Goal: Task Accomplishment & Management: Complete application form

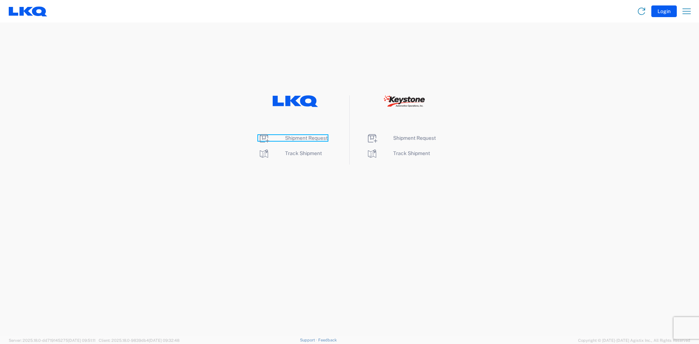
click at [314, 138] on span "Shipment Request" at bounding box center [306, 138] width 43 height 6
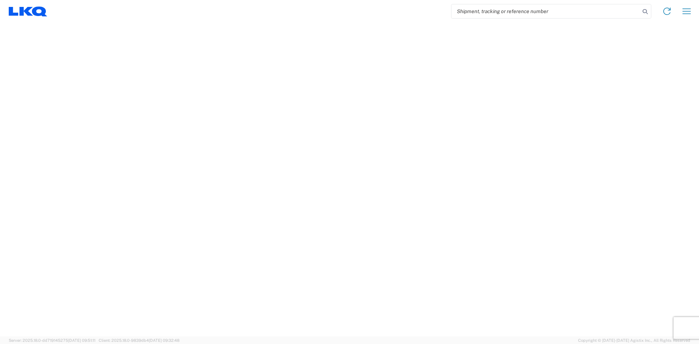
select select "FULL"
select select "LBS"
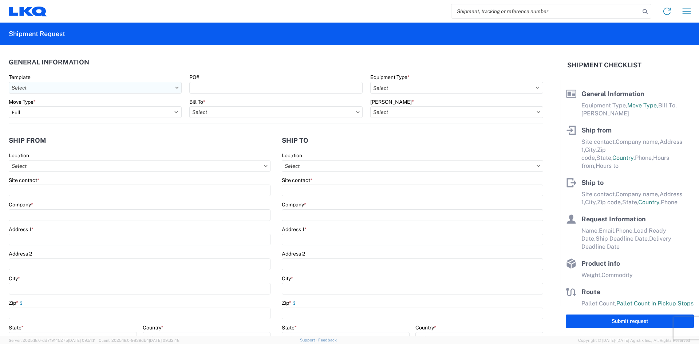
click at [168, 89] on input "Template" at bounding box center [95, 88] width 173 height 12
click at [173, 89] on input "Template" at bounding box center [95, 88] width 173 height 12
click at [292, 28] on agx-form-header "Shipment Request" at bounding box center [349, 34] width 699 height 23
drag, startPoint x: 361, startPoint y: 135, endPoint x: 377, endPoint y: 135, distance: 15.7
click at [367, 135] on header "Ship to" at bounding box center [409, 140] width 267 height 16
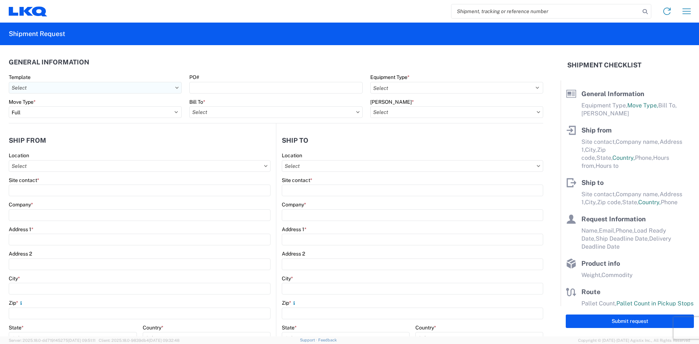
click at [137, 85] on input "Template" at bounding box center [95, 88] width 173 height 12
click at [178, 90] on input "Template" at bounding box center [95, 88] width 173 height 12
click at [177, 106] on div "Move Type * Select Full Partial TL" at bounding box center [95, 109] width 173 height 20
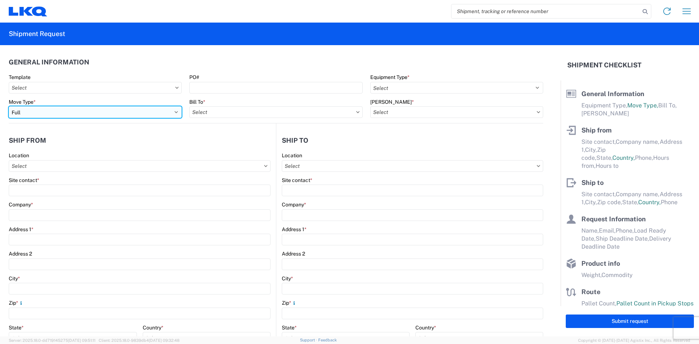
click at [179, 113] on select "Select Full Partial TL" at bounding box center [95, 112] width 173 height 12
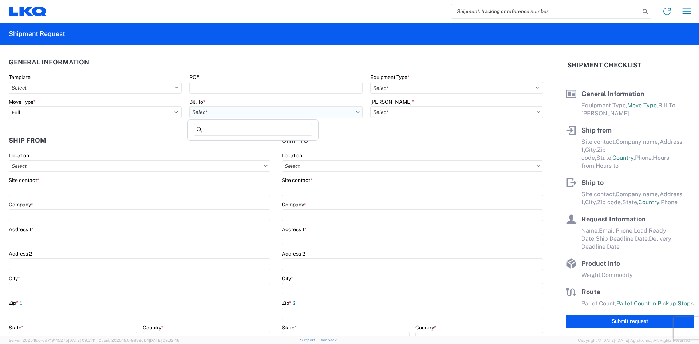
click at [282, 117] on input "Bill To *" at bounding box center [275, 112] width 173 height 12
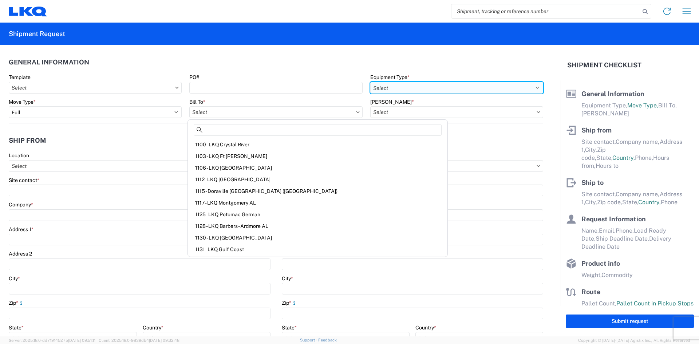
click at [429, 88] on select "Select 53’ Dry Van Flatbed Dropdeck (van) Lowboy (flatbed) Rail" at bounding box center [456, 88] width 173 height 12
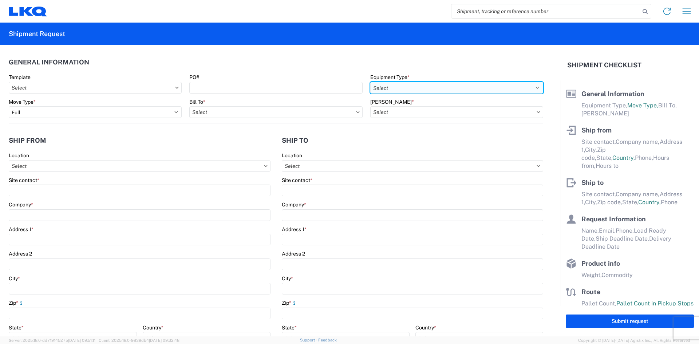
select select "STDV"
click at [370, 82] on select "Select 53’ Dry Van Flatbed Dropdeck (van) Lowboy (flatbed) Rail" at bounding box center [456, 88] width 173 height 12
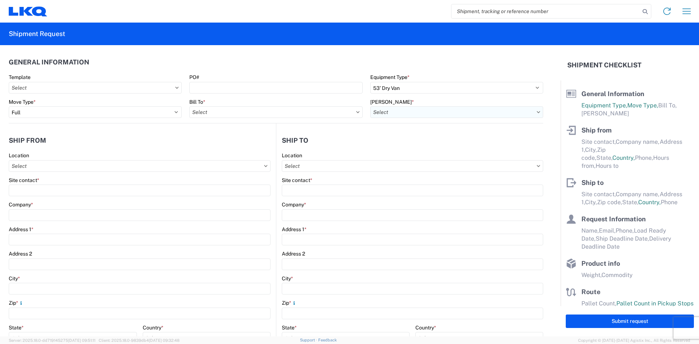
click at [402, 113] on input "[PERSON_NAME] *" at bounding box center [456, 112] width 173 height 12
click at [326, 130] on agx-shipment-stop-widget-v2 "Ship to Location Site contact * Company * Address 1 * Address 2 City * Zip * St…" at bounding box center [409, 281] width 267 height 317
click at [199, 163] on input "Location" at bounding box center [140, 166] width 262 height 12
click at [224, 148] on header "Ship from" at bounding box center [142, 140] width 267 height 16
drag, startPoint x: 562, startPoint y: 189, endPoint x: 562, endPoint y: 195, distance: 5.1
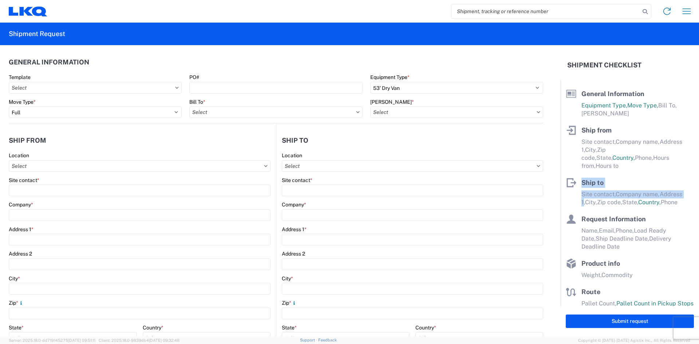
click at [562, 195] on main "General Information Equipment Type, Move Type, Bill To, [PERSON_NAME] Ship from…" at bounding box center [630, 193] width 138 height 226
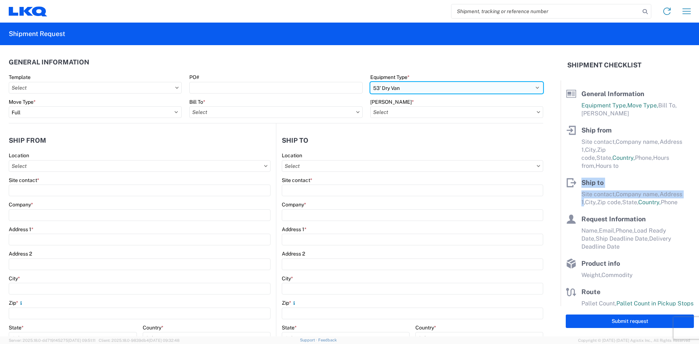
click at [456, 87] on select "Select 53’ Dry Van Flatbed Dropdeck (van) Lowboy (flatbed) Rail" at bounding box center [456, 88] width 173 height 12
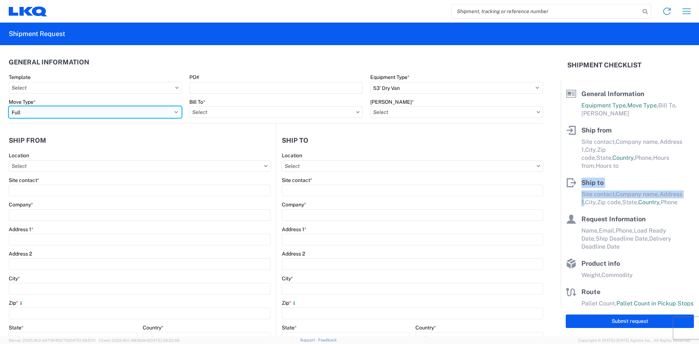
click at [148, 112] on select "Select Full Partial TL" at bounding box center [95, 112] width 173 height 12
select select "PARTIAL_TL"
click at [9, 106] on select "Select Full Partial TL" at bounding box center [95, 112] width 173 height 12
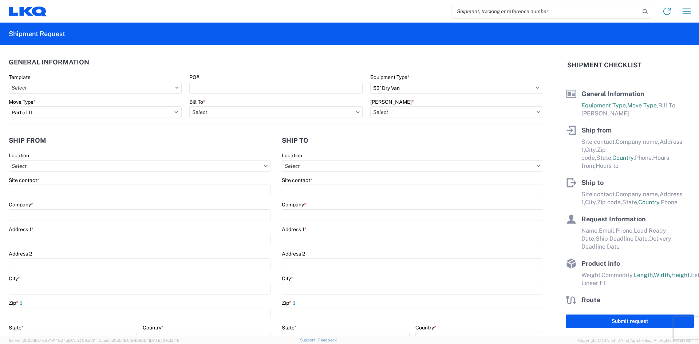
click at [625, 169] on div "Ship from Site contact, Company name, Address [STREET_ADDRESS], Phone, Hours fr…" at bounding box center [630, 151] width 128 height 52
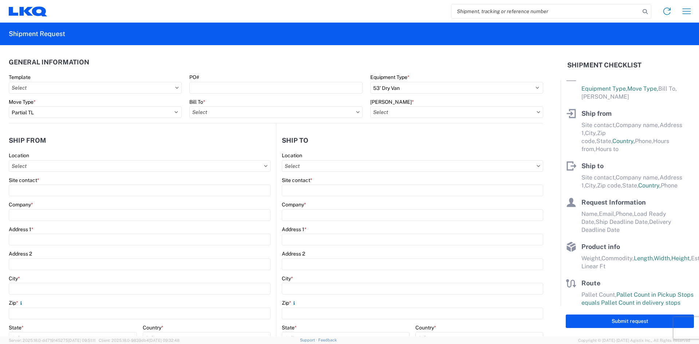
scroll to position [25, 0]
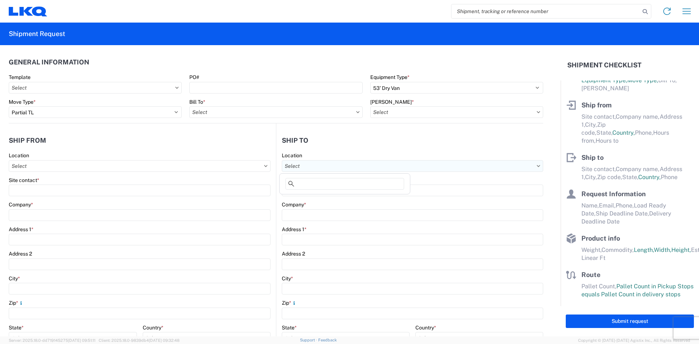
click at [311, 165] on input "Location" at bounding box center [413, 166] width 262 height 12
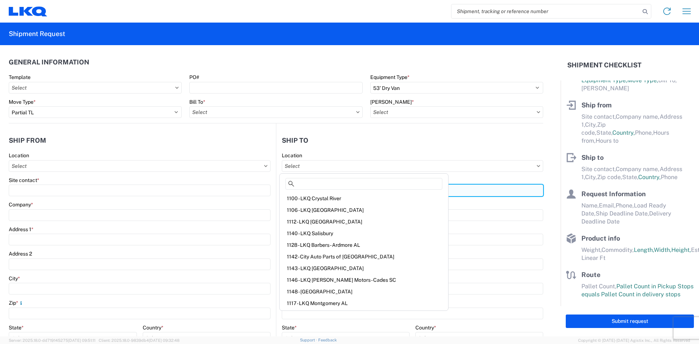
click at [445, 192] on input "Site contact *" at bounding box center [413, 191] width 262 height 12
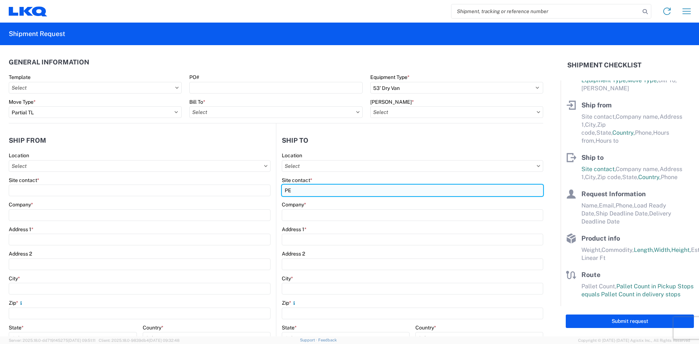
type input "P"
type input "OEM Used Auto Parts"
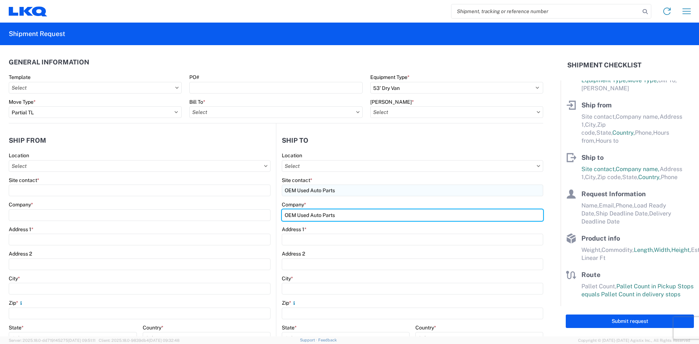
type input "OEM Used Auto Parts"
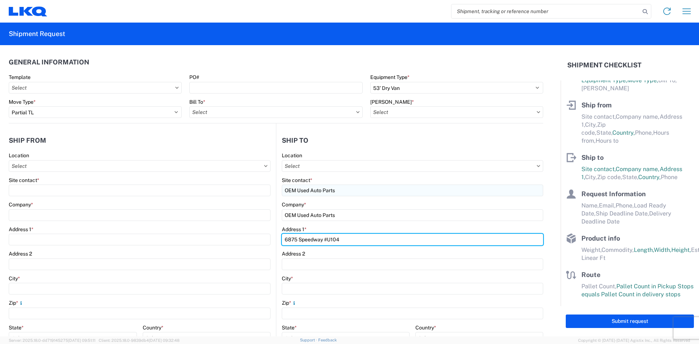
type input "6875 Speedway #U104"
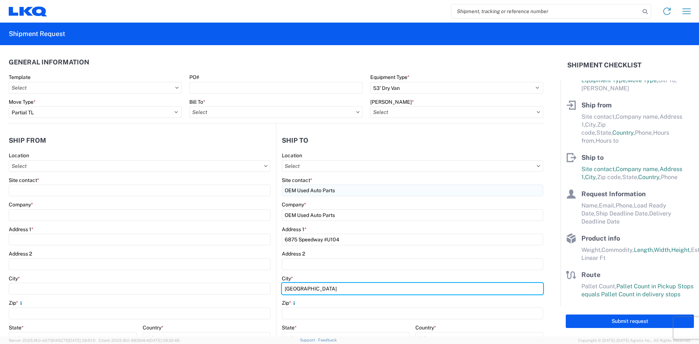
type input "[GEOGRAPHIC_DATA]"
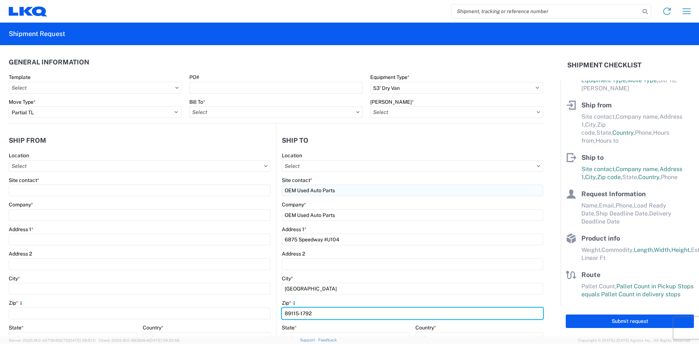
type input "89115-1792"
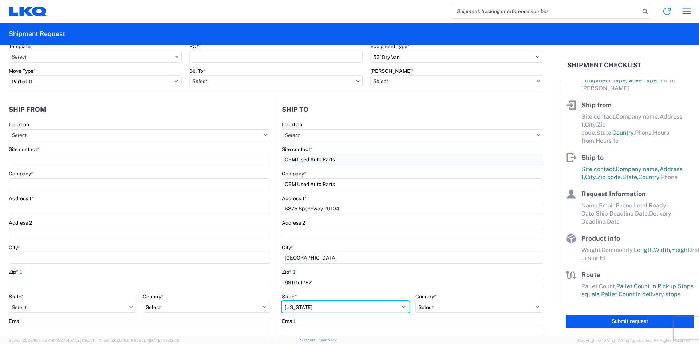
scroll to position [44, 0]
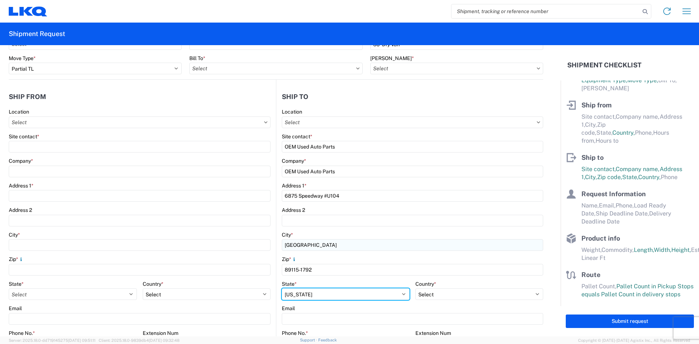
select select "NV"
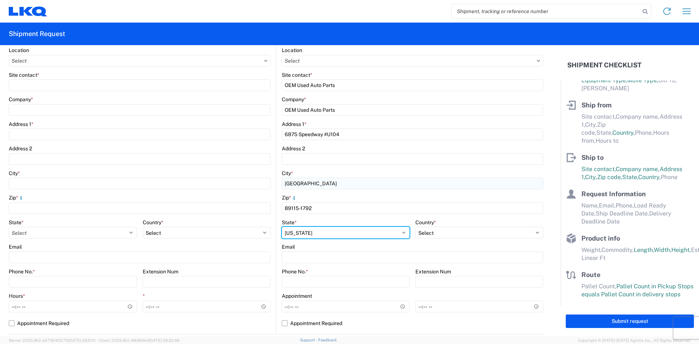
scroll to position [117, 0]
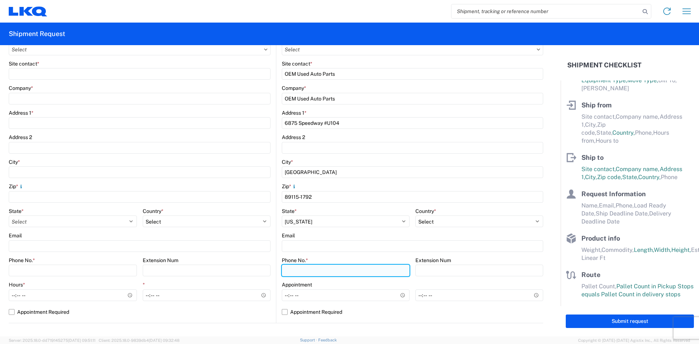
click at [327, 270] on input "Phone No. *" at bounding box center [346, 271] width 128 height 12
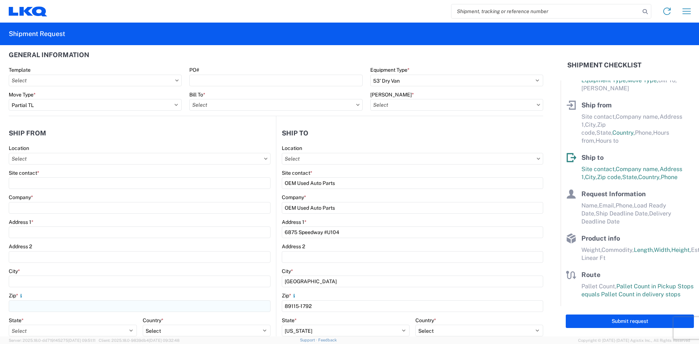
scroll to position [0, 0]
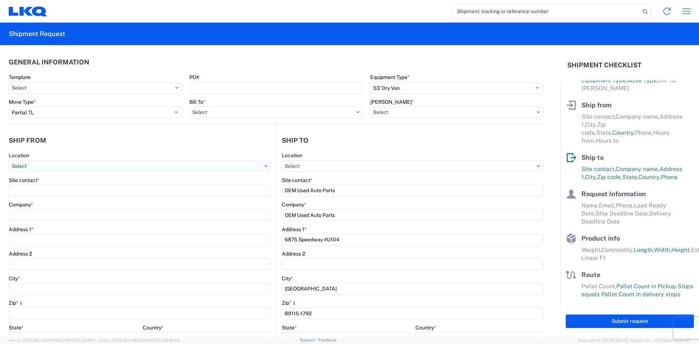
type input "7088224450"
click at [75, 166] on input "Location" at bounding box center [140, 166] width 262 height 12
type input "1300"
click at [79, 200] on div "1300 - LKQ [PERSON_NAME] - Akron" at bounding box center [74, 199] width 127 height 12
type input "1300 - LKQ [PERSON_NAME] - Akron"
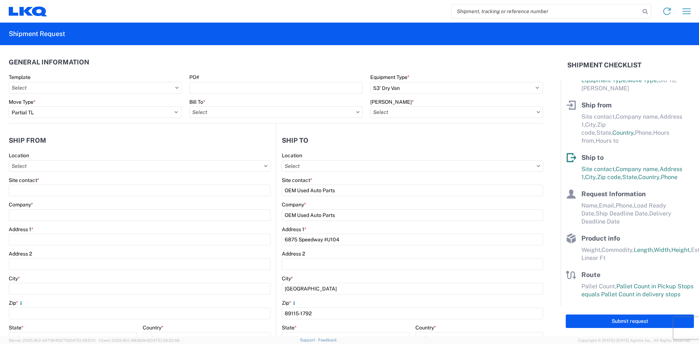
type input "LKQ Corporation"
type input "[STREET_ADDRESS][PERSON_NAME]"
type input "Akron"
type input "44306"
select select "OH"
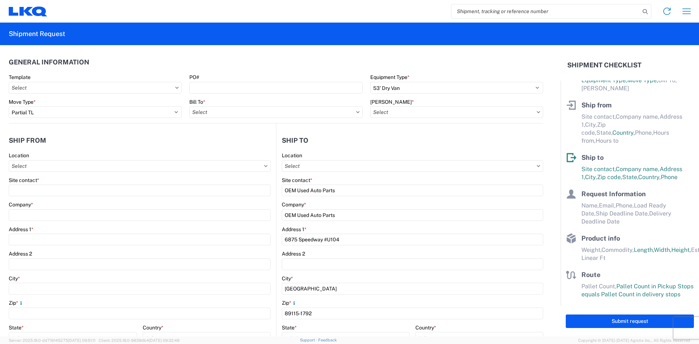
select select "US"
type input "07:00"
type input "17:00"
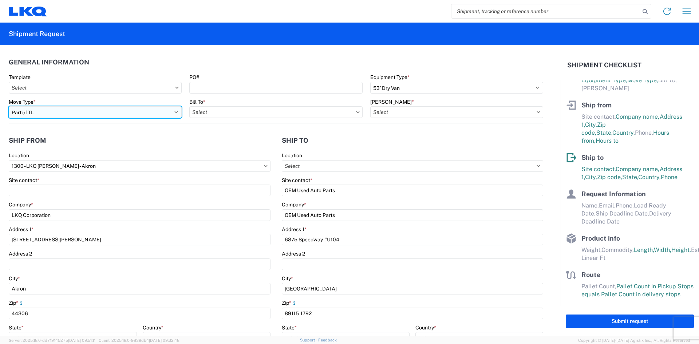
click at [153, 112] on select "Select Full Partial TL" at bounding box center [95, 112] width 173 height 12
click at [9, 106] on select "Select Full Partial TL" at bounding box center [95, 112] width 173 height 12
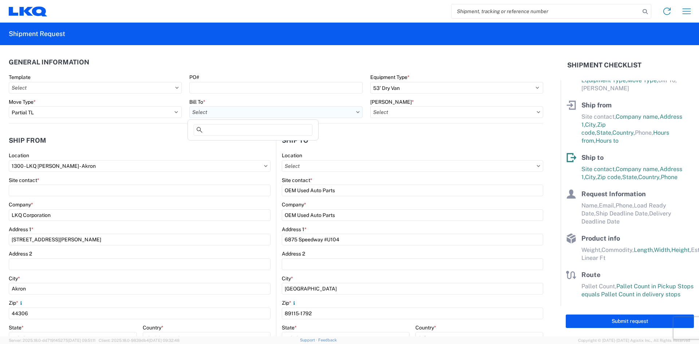
click at [259, 115] on input "Bill To *" at bounding box center [275, 112] width 173 height 12
type input "b"
type input "1"
type input "i"
type input "o"
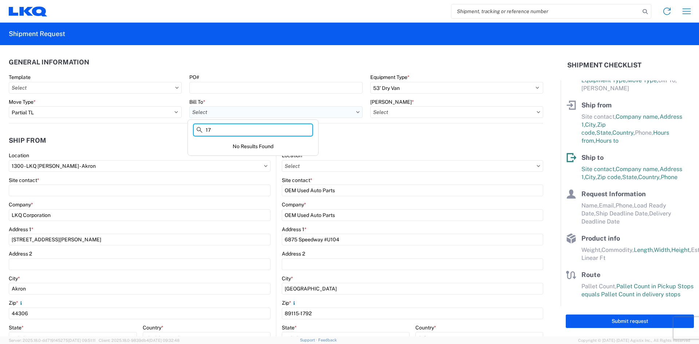
type input "1"
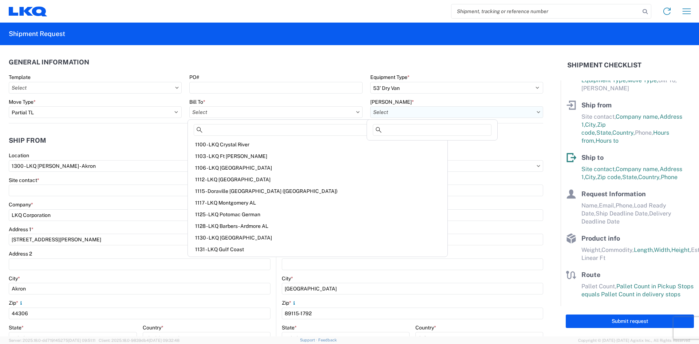
click at [401, 114] on input "[PERSON_NAME] *" at bounding box center [456, 112] width 173 height 12
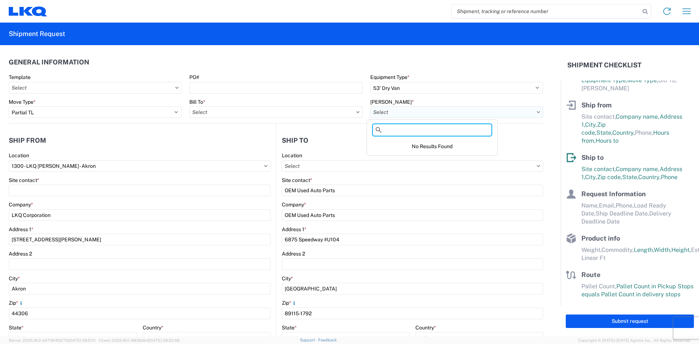
click at [401, 114] on input "[PERSON_NAME] *" at bounding box center [456, 112] width 173 height 12
click at [536, 114] on input "[PERSON_NAME] *" at bounding box center [456, 112] width 173 height 12
click at [533, 110] on input "[PERSON_NAME] *" at bounding box center [456, 112] width 173 height 12
click at [259, 112] on input "Bill To *" at bounding box center [275, 112] width 173 height 12
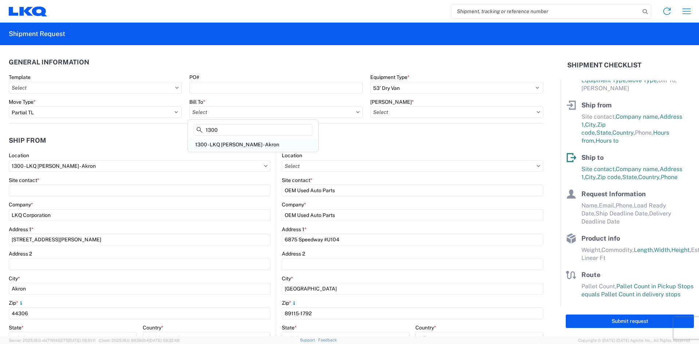
type input "1300"
click at [264, 139] on div "1300 - LKQ [PERSON_NAME] - Akron" at bounding box center [252, 145] width 127 height 12
type input "1300 - LKQ [PERSON_NAME] - Akron"
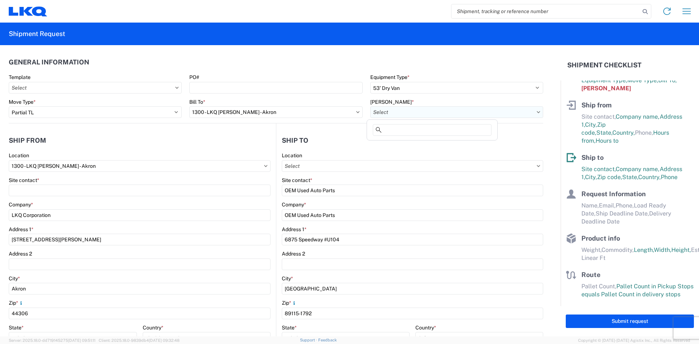
click at [413, 113] on input "[PERSON_NAME] *" at bounding box center [456, 112] width 173 height 12
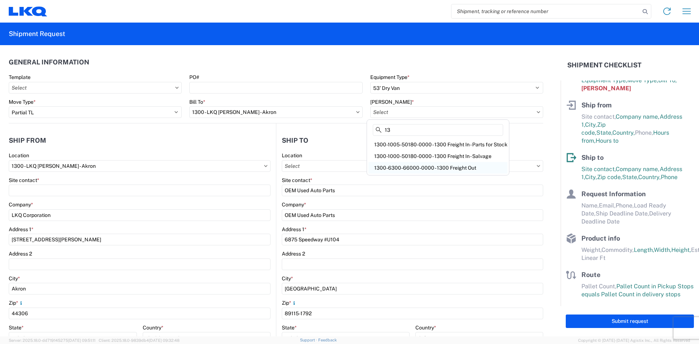
type input "13"
click at [484, 166] on div "1300-6300-66000-0000 - 1300 Freight Out" at bounding box center [438, 168] width 139 height 12
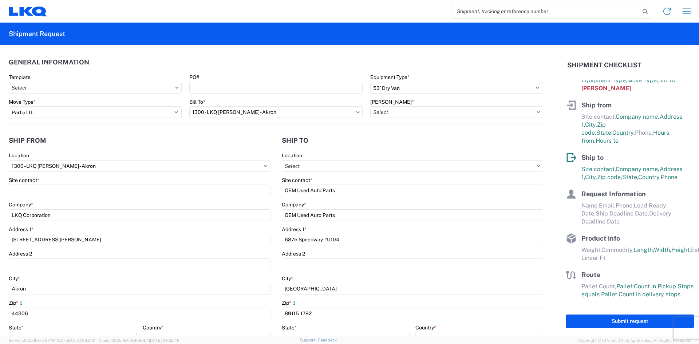
type input "1300-6300-66000-0000 - 1300 Freight Out"
click at [377, 137] on header "Ship to" at bounding box center [409, 140] width 267 height 16
click at [307, 118] on agx-form-control-wrapper-v2 "Bill To * 1300 - LKQ [PERSON_NAME] - Akron" at bounding box center [276, 111] width 181 height 25
click at [312, 113] on input "1300 - LKQ [PERSON_NAME] - Akron" at bounding box center [275, 112] width 173 height 12
type input "1"
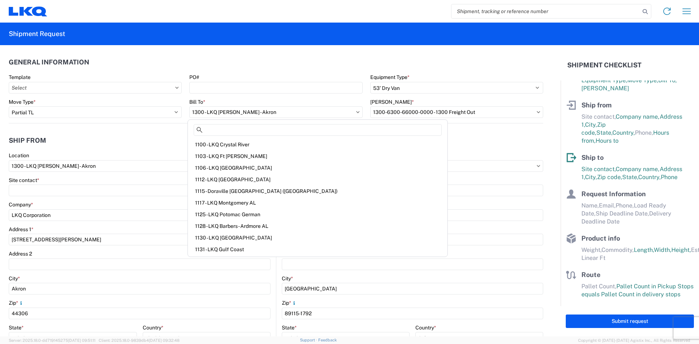
click at [383, 130] on agx-shipment-stop-widget-v2 "Ship to Location Site contact * OEM Used Auto Parts Company * OEM Used Auto Par…" at bounding box center [409, 281] width 267 height 317
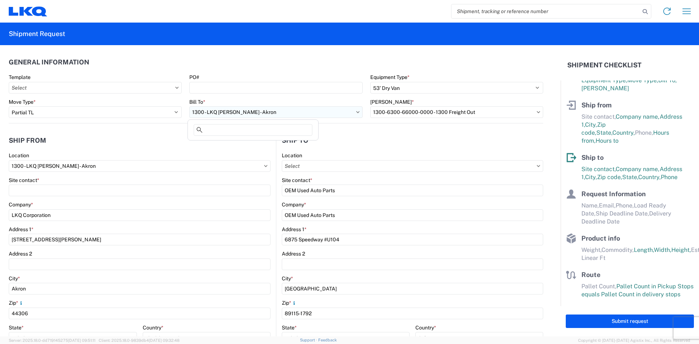
click at [347, 113] on input "1300 - LKQ [PERSON_NAME] - Akron" at bounding box center [275, 112] width 173 height 12
type input "1"
click at [357, 138] on header "Ship to" at bounding box center [409, 140] width 267 height 16
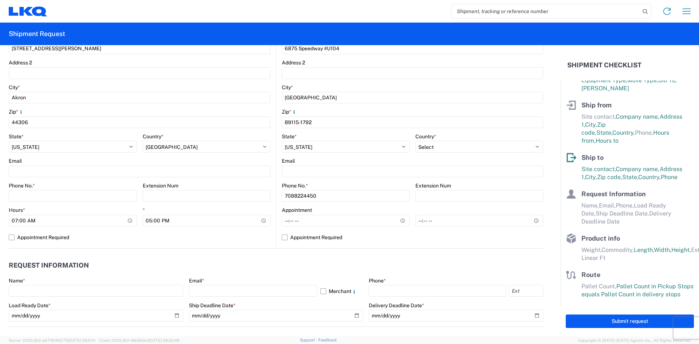
scroll to position [182, 0]
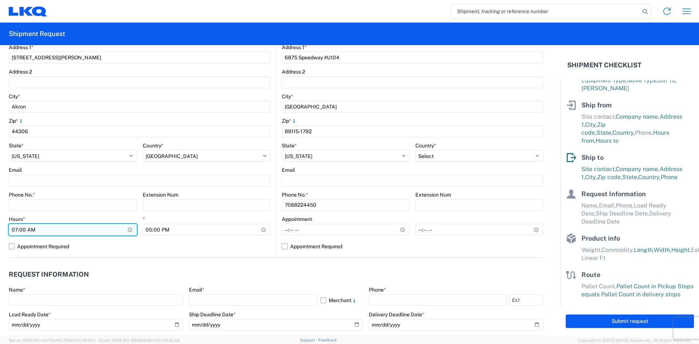
click at [77, 233] on input "07:00" at bounding box center [73, 230] width 128 height 12
click at [127, 229] on input "07:00" at bounding box center [73, 230] width 128 height 12
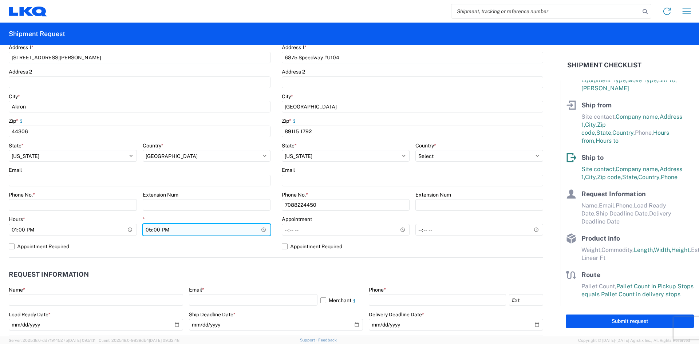
type input "13:00"
click at [177, 230] on input "17:00" at bounding box center [207, 230] width 128 height 12
click at [265, 229] on input "17:00" at bounding box center [207, 230] width 128 height 12
click at [261, 233] on input "17:00" at bounding box center [207, 230] width 128 height 12
type input "16:00"
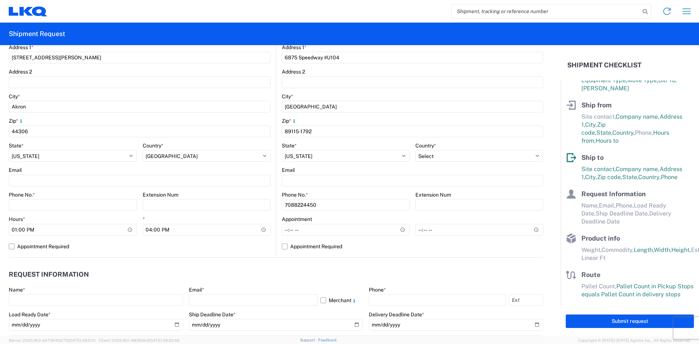
click at [225, 250] on label "Appointment Required" at bounding box center [140, 247] width 262 height 12
click at [0, 0] on input "Appointment Required" at bounding box center [0, 0] width 0 height 0
select select "US"
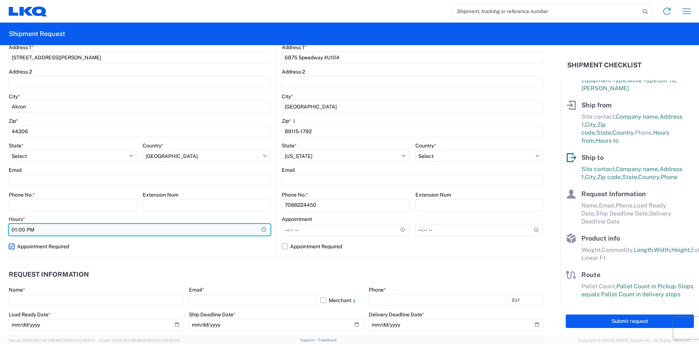
click at [258, 231] on input "13:00" at bounding box center [140, 230] width 262 height 12
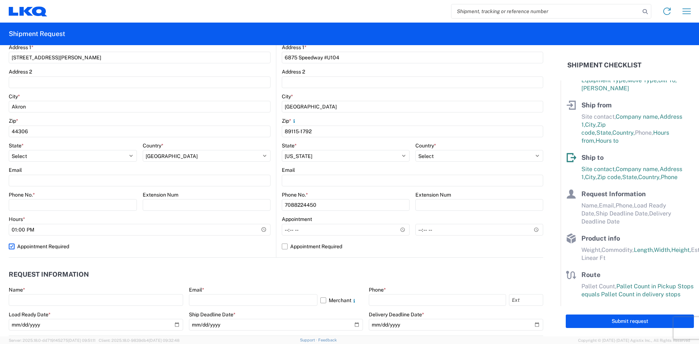
click at [225, 247] on label "Appointment Required" at bounding box center [140, 247] width 262 height 12
click at [0, 0] on input "Appointment Required" at bounding box center [0, 0] width 0 height 0
select select "OH"
select select "US"
click at [266, 279] on header "Request Information" at bounding box center [276, 275] width 535 height 16
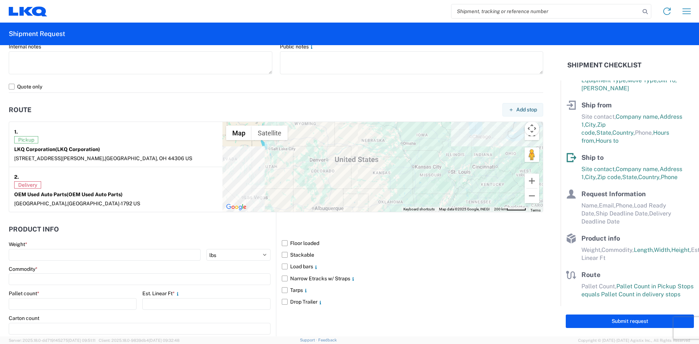
scroll to position [582, 0]
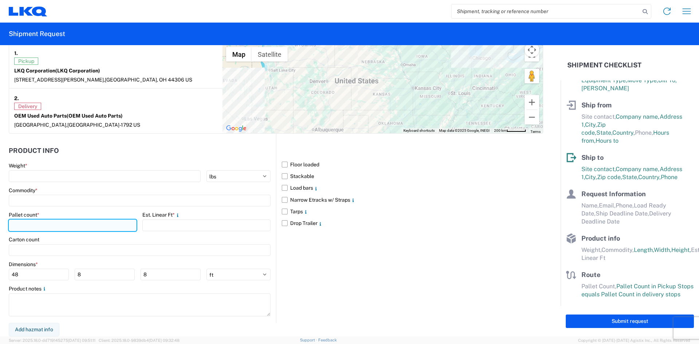
click at [77, 226] on input "number" at bounding box center [73, 226] width 128 height 12
type input "8"
click at [331, 257] on div "Floor loaded Stackable Load bars Narrow Etracks w/ Straps Tarps Drop Trailer" at bounding box center [409, 228] width 267 height 189
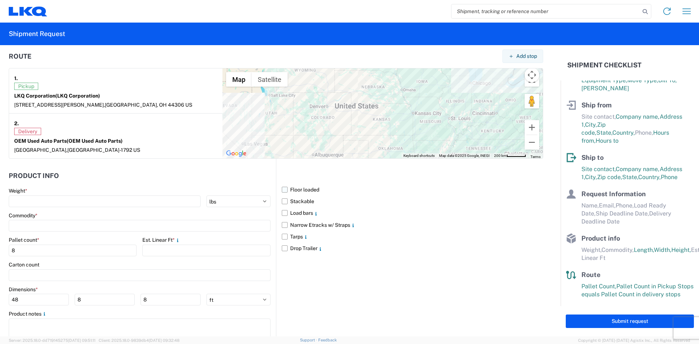
scroll to position [546, 0]
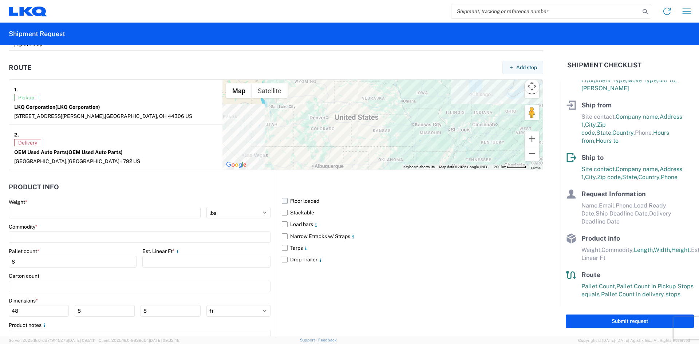
click at [303, 199] on label "Floor loaded" at bounding box center [413, 201] width 262 height 12
click at [0, 0] on input "Floor loaded" at bounding box center [0, 0] width 0 height 0
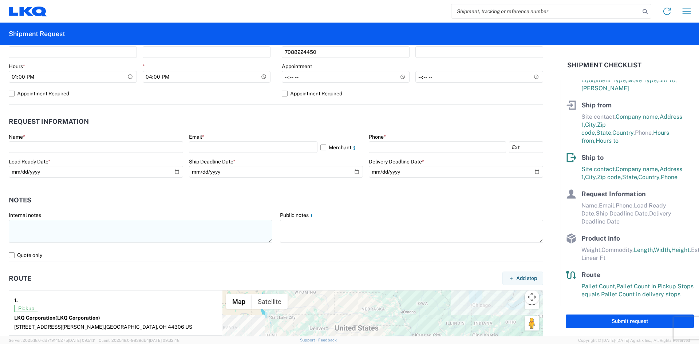
scroll to position [291, 0]
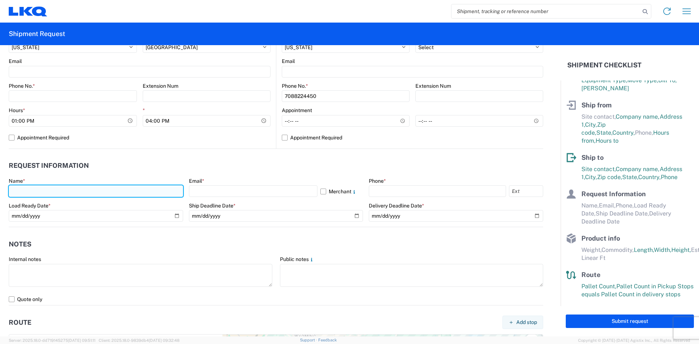
click at [114, 195] on input "text" at bounding box center [96, 191] width 174 height 12
type input "[PERSON_NAME]"
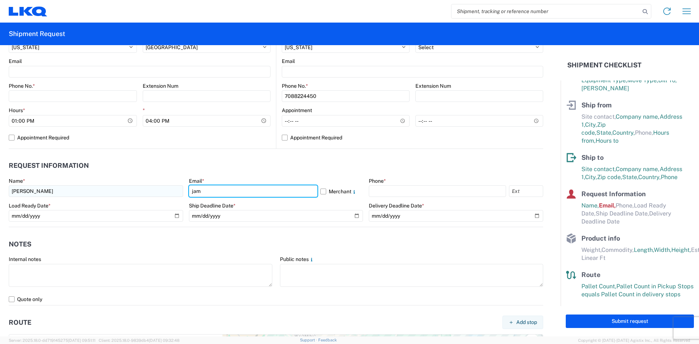
type input "[EMAIL_ADDRESS][DOMAIN_NAME]"
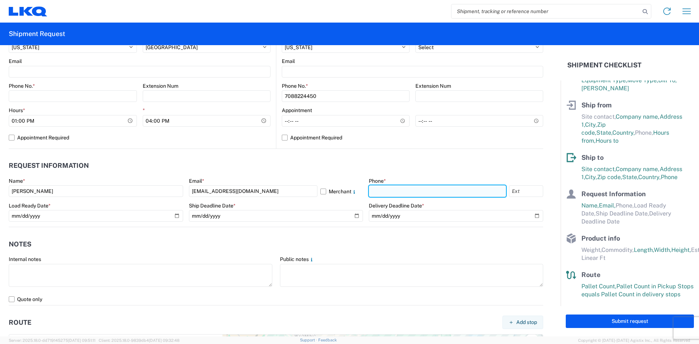
click at [409, 189] on input "text" at bounding box center [437, 191] width 137 height 12
type input "3304466682"
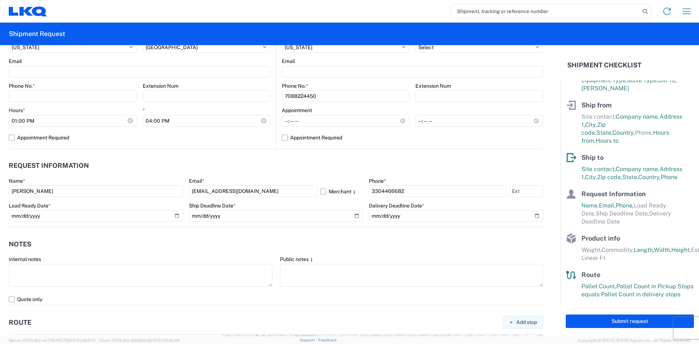
click at [421, 171] on header "Request Information" at bounding box center [276, 166] width 535 height 16
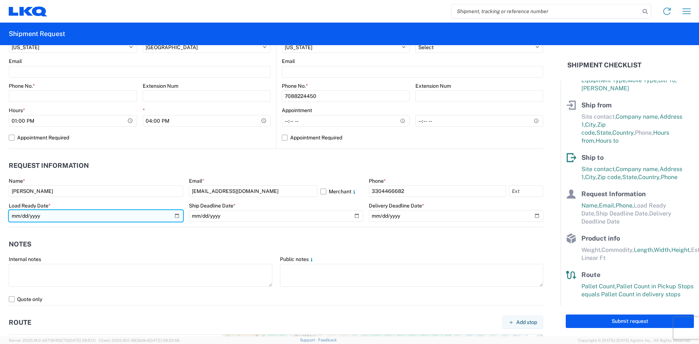
click at [103, 216] on input "date" at bounding box center [96, 216] width 174 height 12
click at [178, 219] on input "date" at bounding box center [96, 216] width 174 height 12
type input "[DATE]"
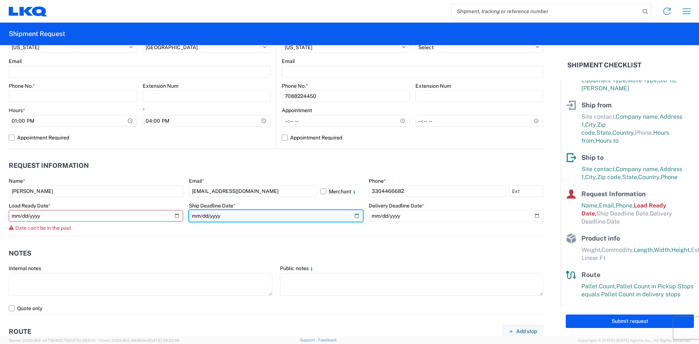
click at [352, 217] on input "date" at bounding box center [276, 216] width 174 height 12
type input "[DATE]"
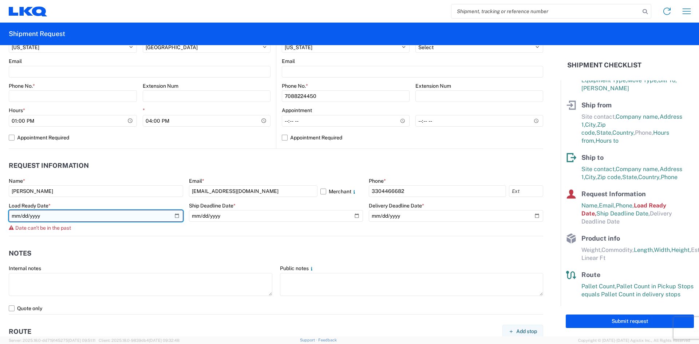
click at [174, 216] on input "[DATE]" at bounding box center [96, 216] width 174 height 12
type input "[DATE]"
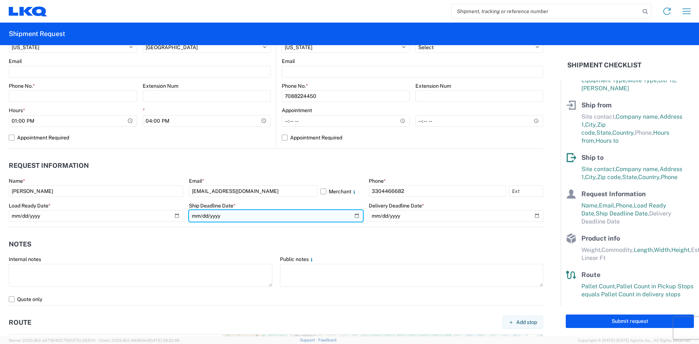
click at [353, 215] on input "[DATE]" at bounding box center [276, 216] width 174 height 12
type input "[DATE]"
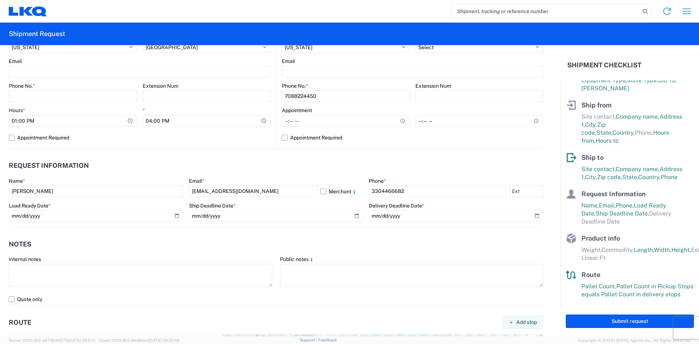
drag, startPoint x: 308, startPoint y: 237, endPoint x: 303, endPoint y: 237, distance: 4.4
click at [309, 237] on header "Notes" at bounding box center [276, 244] width 535 height 16
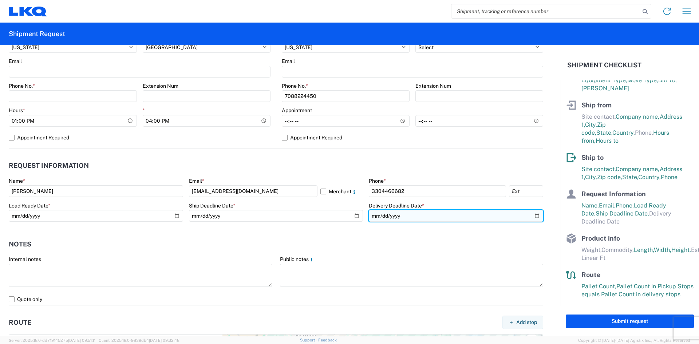
click at [538, 215] on input "date" at bounding box center [456, 216] width 174 height 12
click at [533, 217] on input "date" at bounding box center [456, 216] width 174 height 12
click at [531, 215] on input "[DATE]" at bounding box center [456, 216] width 174 height 12
type input "[DATE]"
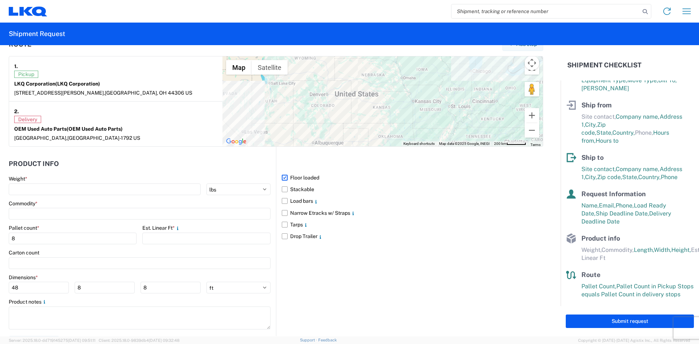
scroll to position [582, 0]
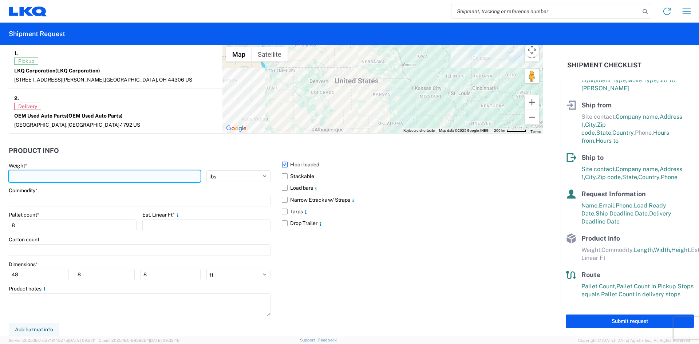
click at [138, 181] on input "number" at bounding box center [105, 176] width 192 height 12
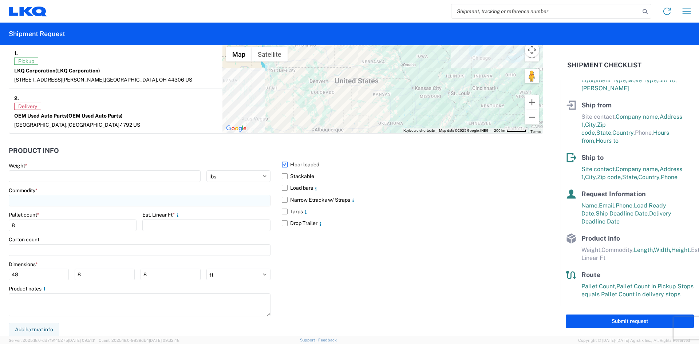
click at [138, 199] on div "Commodity *" at bounding box center [140, 197] width 262 height 20
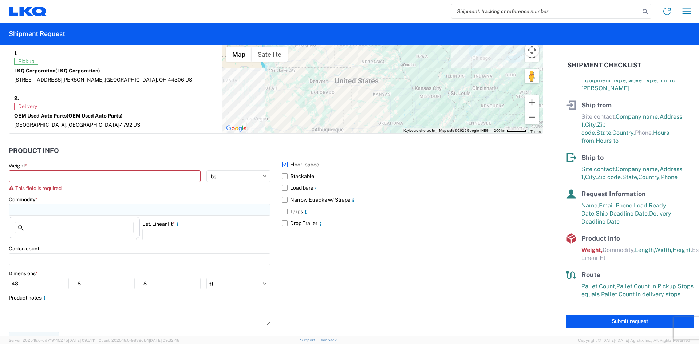
click at [130, 209] on input at bounding box center [140, 210] width 262 height 12
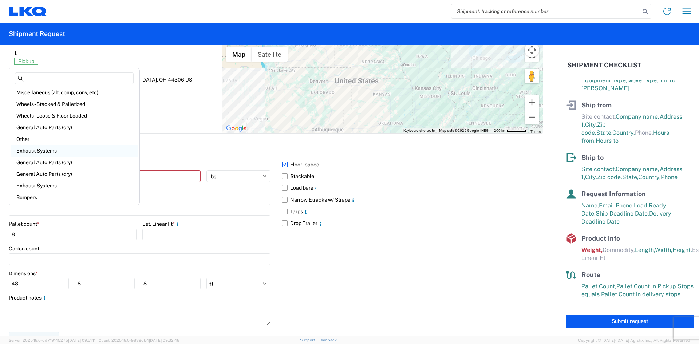
scroll to position [36, 0]
click at [81, 154] on div "General Auto Parts (dry)" at bounding box center [74, 150] width 127 height 12
type input "General Auto Parts (dry)"
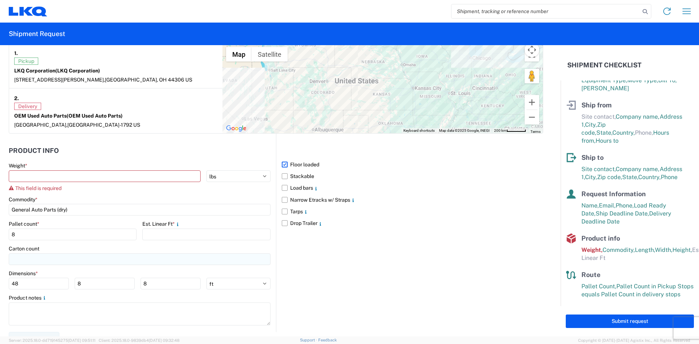
scroll to position [592, 0]
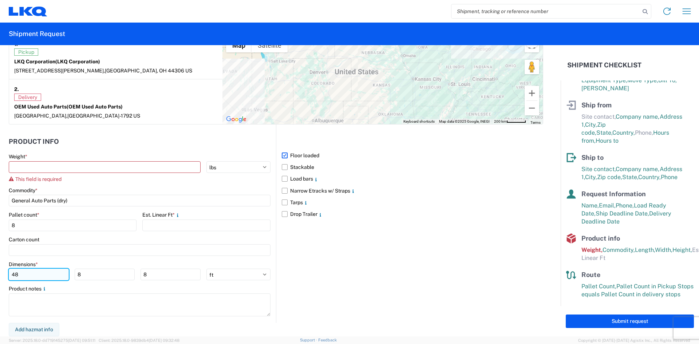
click at [52, 276] on input "48" at bounding box center [39, 275] width 60 height 12
click at [93, 276] on input "8" at bounding box center [105, 275] width 60 height 12
type input "40"
click at [172, 274] on input "8" at bounding box center [171, 275] width 60 height 12
type input "60"
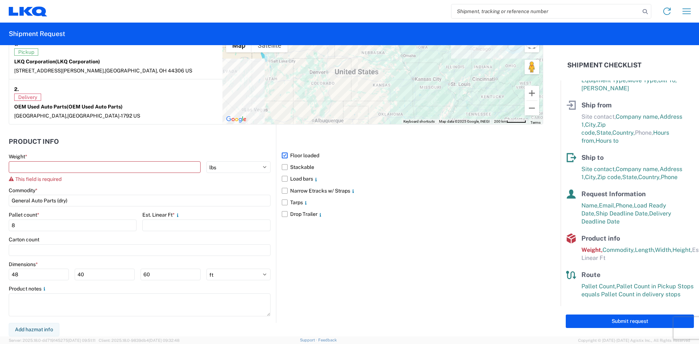
click at [311, 279] on div "Floor loaded Stackable Load bars Narrow Etracks w/ Straps Tarps Drop Trailer" at bounding box center [409, 224] width 267 height 199
click at [177, 224] on input "number" at bounding box center [206, 226] width 128 height 12
click at [169, 228] on input "number" at bounding box center [206, 226] width 128 height 12
click at [161, 229] on input "number" at bounding box center [206, 226] width 128 height 12
click at [163, 236] on main "Weight * kgs lbs This field is required Commodity * General Auto Parts (dry) Pa…" at bounding box center [142, 238] width 267 height 170
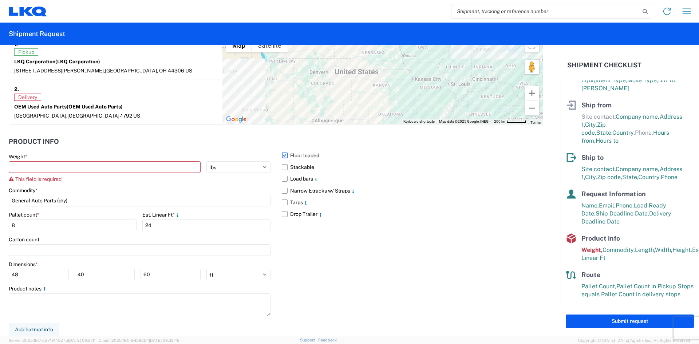
click at [161, 238] on div "Carton count" at bounding box center [140, 239] width 262 height 7
click at [164, 228] on input "24" at bounding box center [206, 226] width 128 height 12
type input "21"
click at [157, 238] on div "Carton count" at bounding box center [140, 239] width 262 height 7
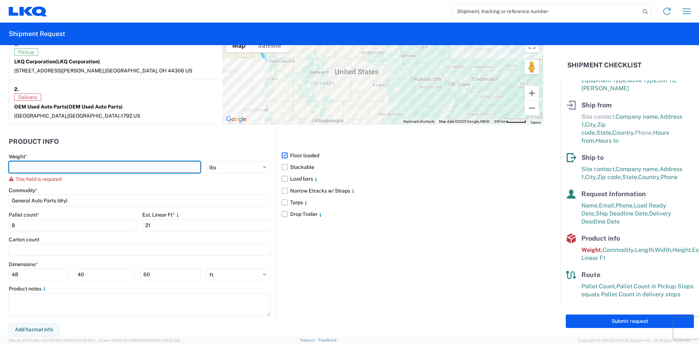
click at [162, 171] on input "number" at bounding box center [105, 167] width 192 height 12
click at [44, 172] on input "number" at bounding box center [105, 167] width 192 height 12
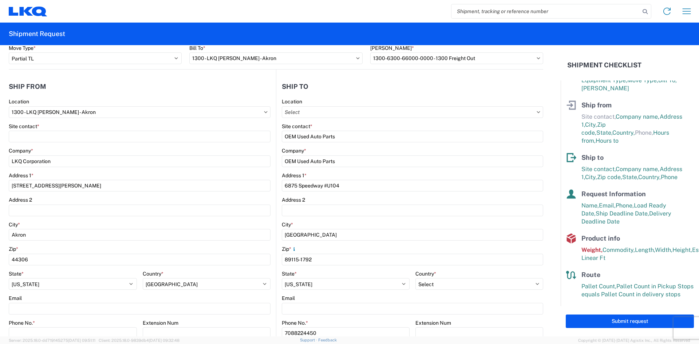
scroll to position [0, 0]
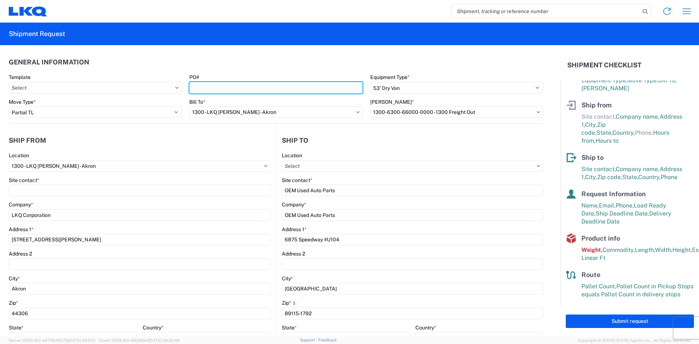
click at [253, 86] on input "PO#" at bounding box center [275, 88] width 173 height 12
click at [255, 87] on input "PO#" at bounding box center [275, 88] width 173 height 12
paste input "169065426"
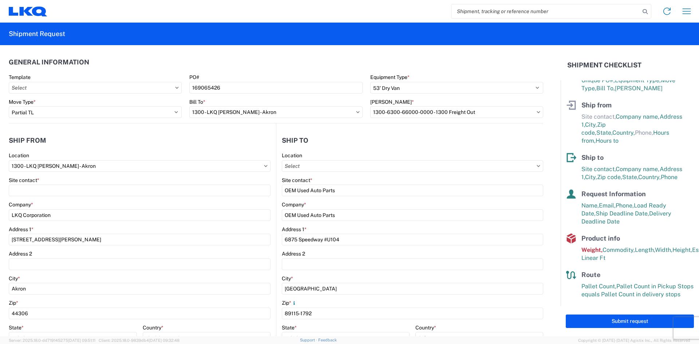
click at [349, 53] on agx-general-info "General Information Template PO# 169065426 Equipment Type * Select 53’ Dry Van …" at bounding box center [276, 84] width 535 height 78
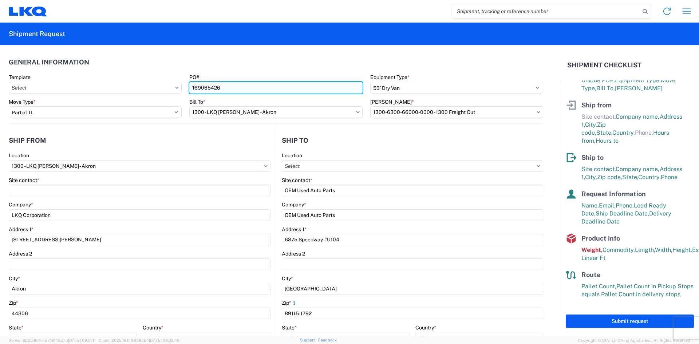
click at [190, 89] on input "169065426" at bounding box center [275, 88] width 173 height 12
type input "W169065426"
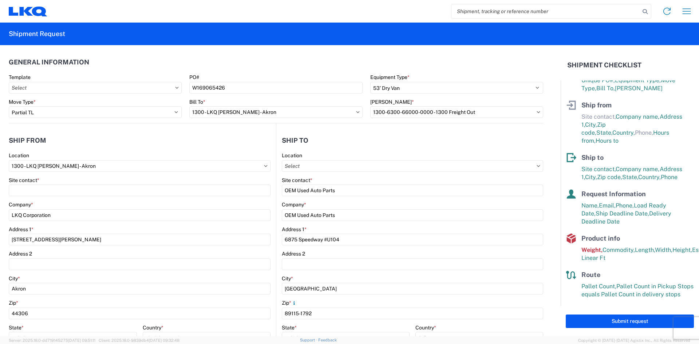
click at [381, 64] on header "General Information" at bounding box center [276, 62] width 535 height 16
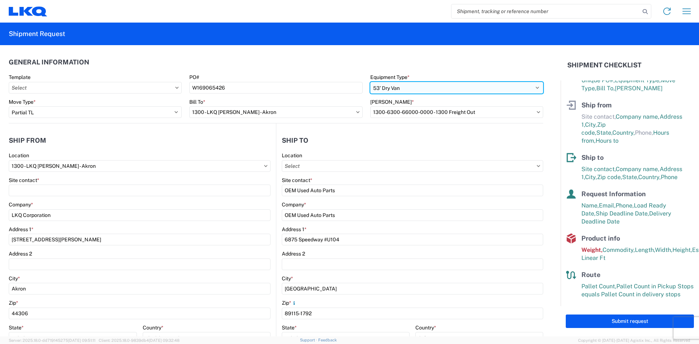
click at [410, 89] on select "Select 53’ Dry Van Flatbed Dropdeck (van) Lowboy (flatbed) Rail" at bounding box center [456, 88] width 173 height 12
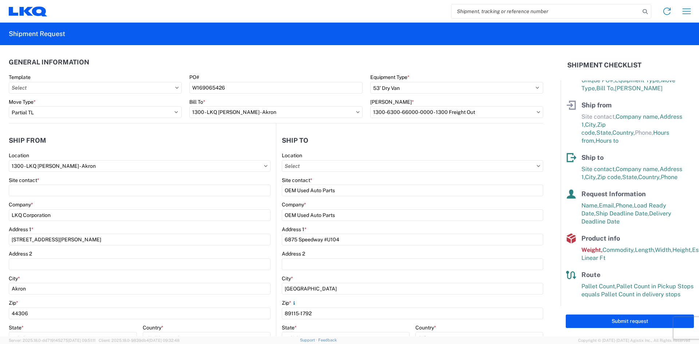
click at [432, 58] on header "General Information" at bounding box center [276, 62] width 535 height 16
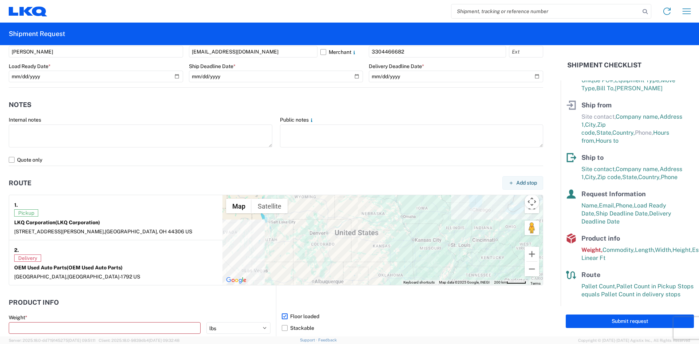
scroll to position [437, 0]
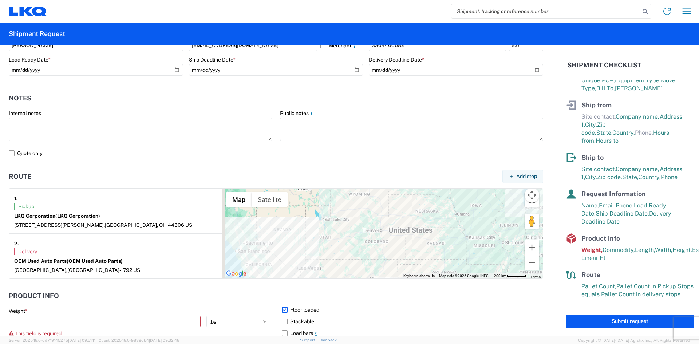
drag, startPoint x: 468, startPoint y: 214, endPoint x: 519, endPoint y: 219, distance: 51.6
click at [519, 220] on div at bounding box center [383, 234] width 321 height 90
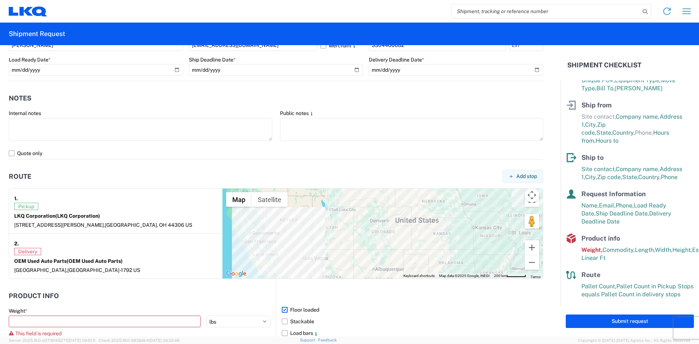
drag, startPoint x: 444, startPoint y: 246, endPoint x: 452, endPoint y: 235, distance: 13.3
click at [452, 235] on div at bounding box center [383, 234] width 321 height 90
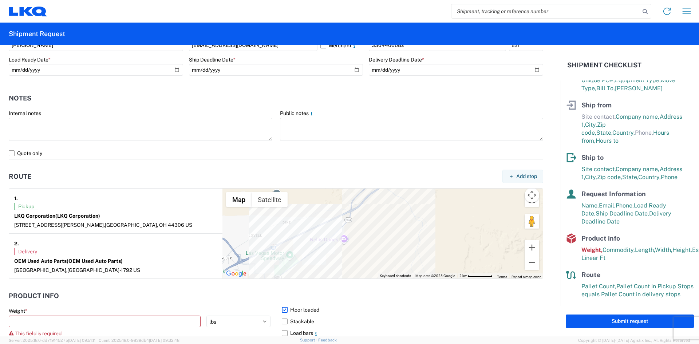
drag, startPoint x: 280, startPoint y: 270, endPoint x: 329, endPoint y: 188, distance: 95.1
click at [329, 188] on agx-form-section "Route Add stop 1. Pickup LKQ Corporation (LKQ Corporation) [STREET_ADDRESS][PER…" at bounding box center [276, 223] width 535 height 111
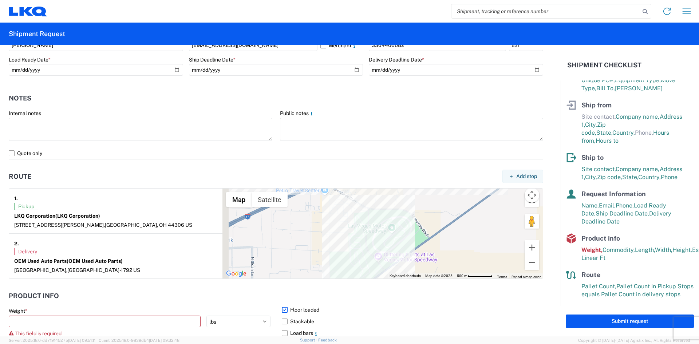
drag, startPoint x: 285, startPoint y: 262, endPoint x: 345, endPoint y: 190, distance: 93.1
click at [345, 190] on div at bounding box center [383, 234] width 321 height 90
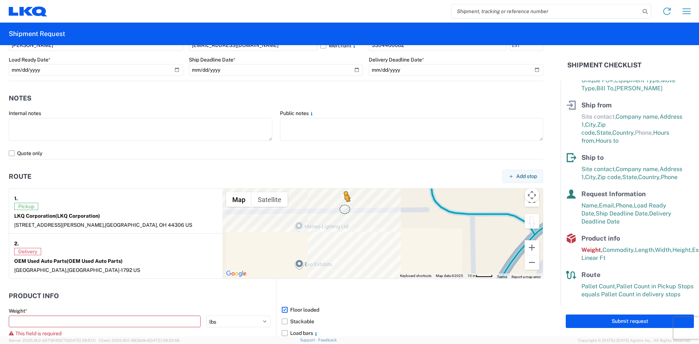
drag, startPoint x: 525, startPoint y: 226, endPoint x: 341, endPoint y: 209, distance: 185.1
click at [341, 209] on div "To activate drag with keyboard, press Alt + Enter. Once in keyboard drag state,…" at bounding box center [383, 234] width 321 height 90
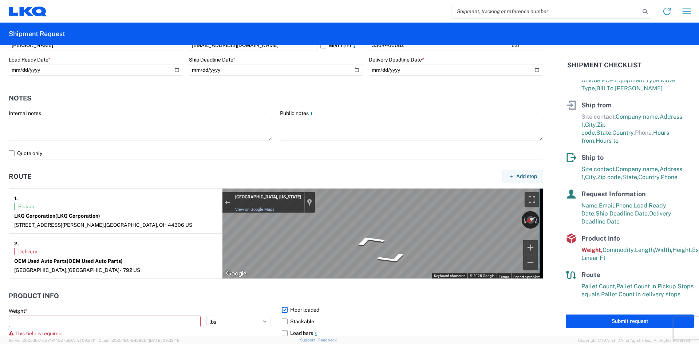
click at [248, 213] on div "← Move left → Move right ↑ Move up ↓ Move down + Zoom in - Zoom out [GEOGRAPHIC…" at bounding box center [383, 234] width 321 height 90
click at [265, 212] on div "← Move left → Move right ↑ Move up ↓ Move down + Zoom in - Zoom out [GEOGRAPHIC…" at bounding box center [383, 234] width 321 height 90
click at [225, 204] on div "Exit the Street View" at bounding box center [227, 202] width 5 height 4
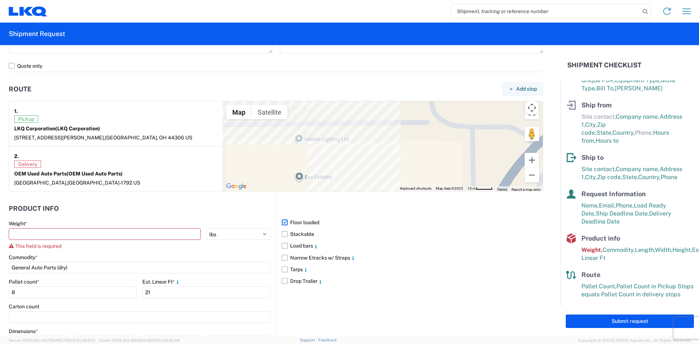
scroll to position [546, 0]
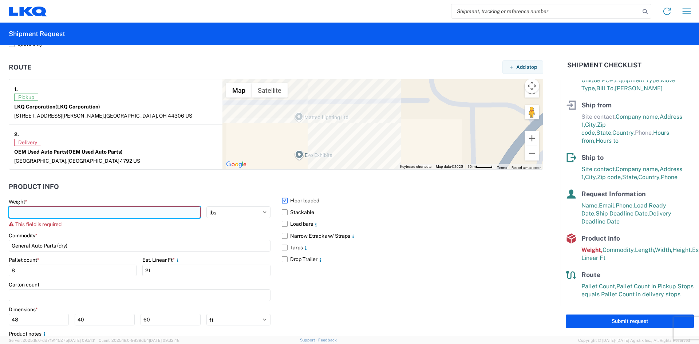
click at [186, 210] on input "number" at bounding box center [105, 213] width 192 height 12
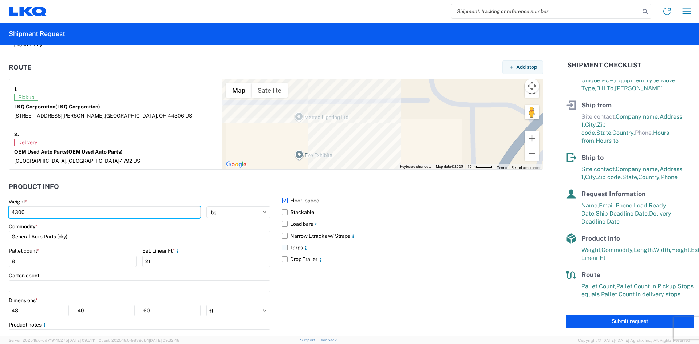
type input "4300"
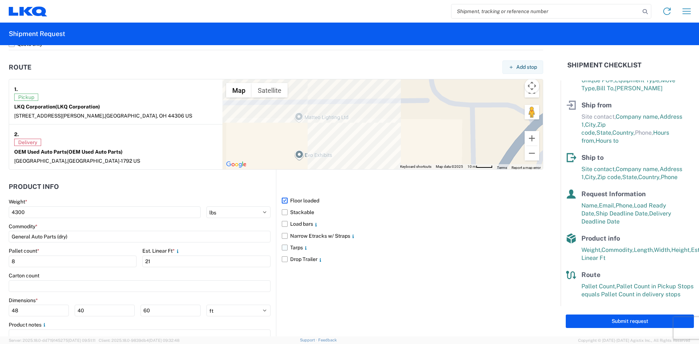
click at [448, 242] on label "Tarps" at bounding box center [413, 248] width 262 height 12
click at [0, 0] on input "Tarps" at bounding box center [0, 0] width 0 height 0
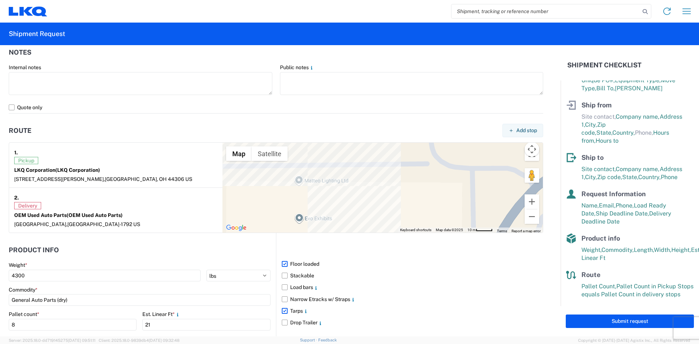
scroll to position [473, 0]
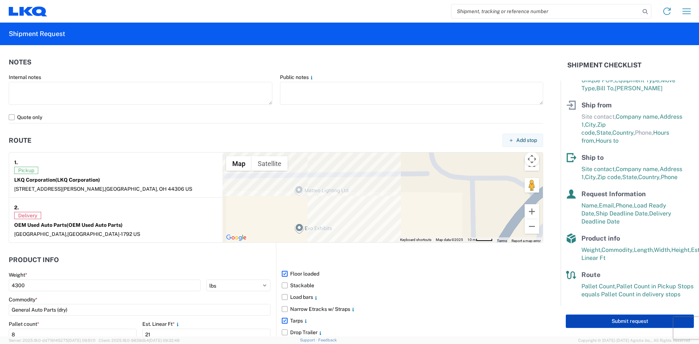
click at [591, 318] on button "Submit request" at bounding box center [630, 321] width 128 height 13
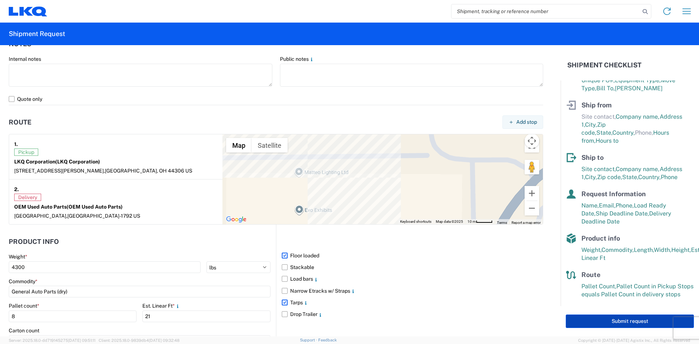
select select "US"
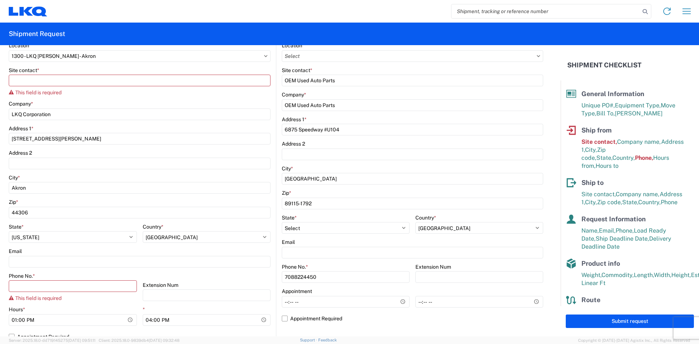
scroll to position [91, 0]
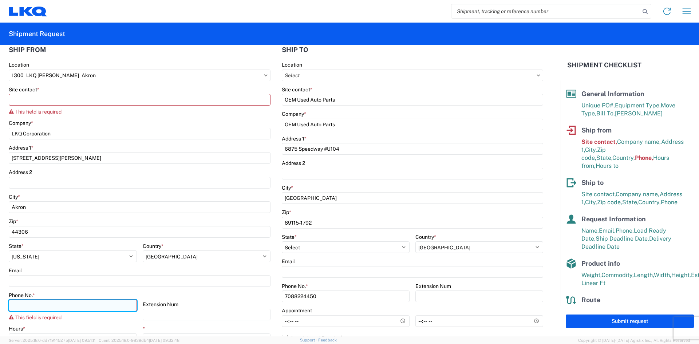
click at [93, 306] on input "Phone No. *" at bounding box center [73, 306] width 128 height 12
type input "3304466682"
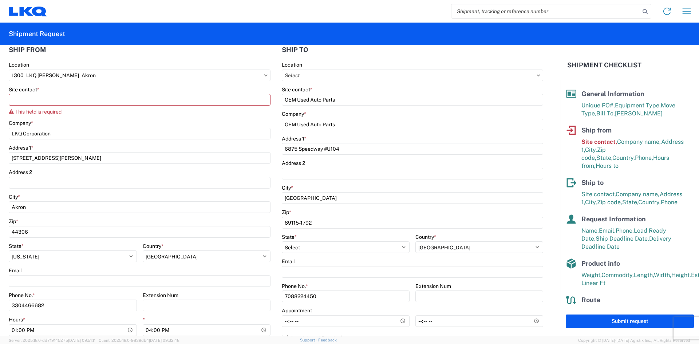
click at [627, 179] on div "Ship to" at bounding box center [638, 183] width 113 height 10
click at [637, 318] on button "Submit request" at bounding box center [630, 321] width 128 height 13
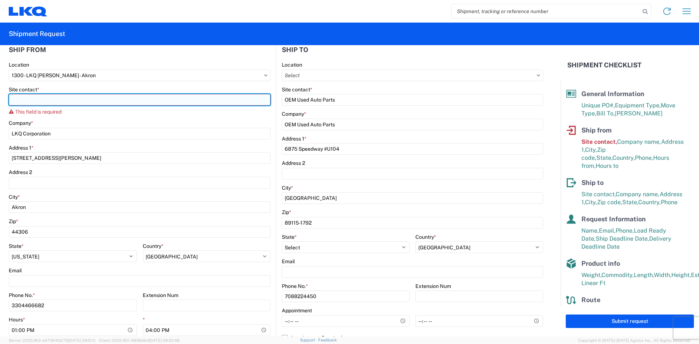
click at [72, 99] on input "Site contact *" at bounding box center [140, 100] width 262 height 12
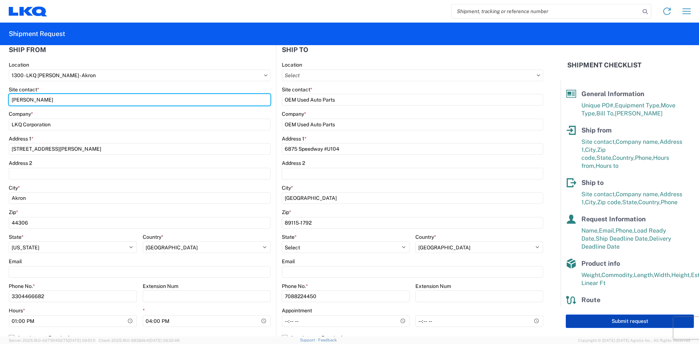
type input "[PERSON_NAME]"
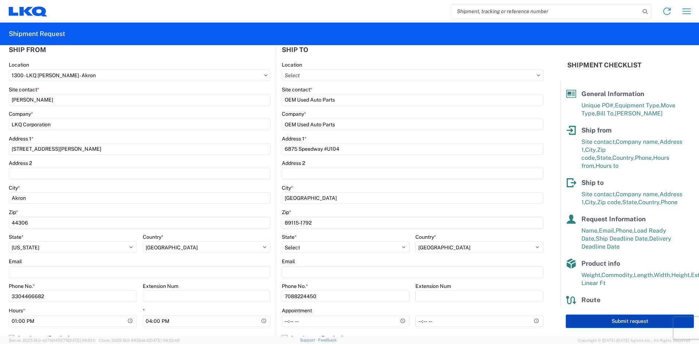
click at [594, 326] on button "Submit request" at bounding box center [630, 321] width 128 height 13
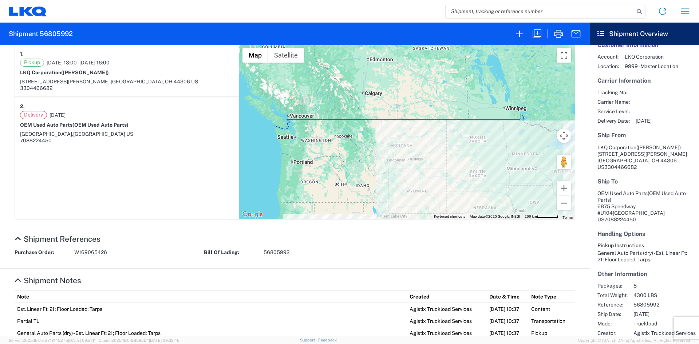
scroll to position [168, 0]
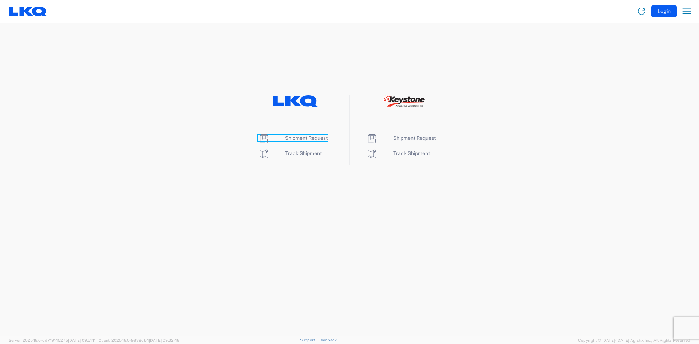
click at [318, 140] on span "Shipment Request" at bounding box center [306, 138] width 43 height 6
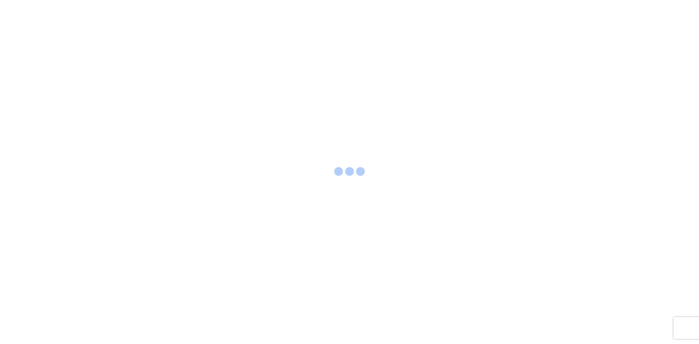
select select "FULL"
select select "LBS"
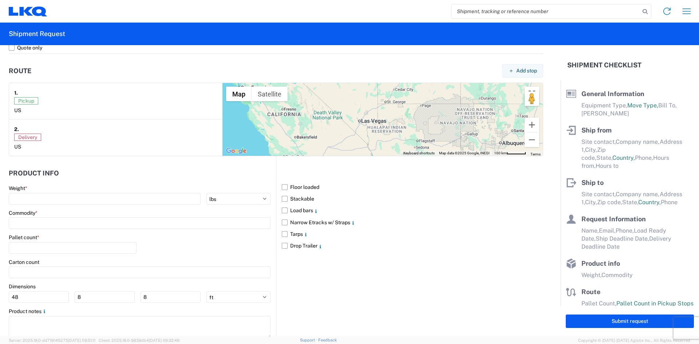
scroll to position [546, 0]
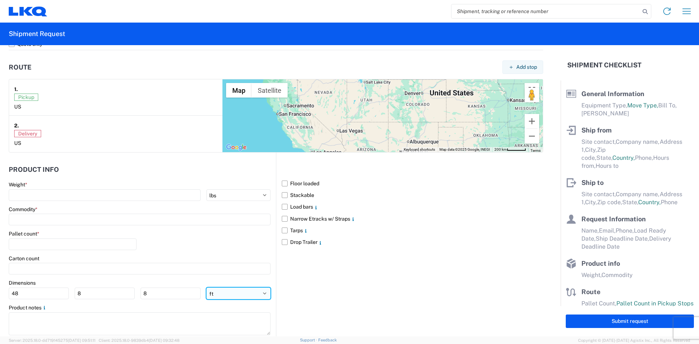
click at [233, 296] on select "ft in cm" at bounding box center [239, 294] width 64 height 12
select select "IN"
click at [207, 288] on select "ft in cm" at bounding box center [239, 294] width 64 height 12
type input "576"
type input "96"
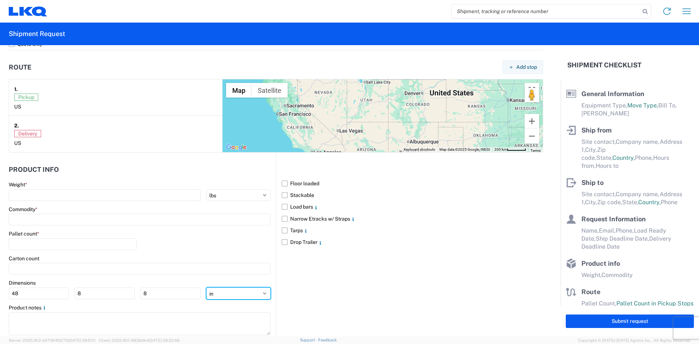
type input "96"
